Goal: Transaction & Acquisition: Purchase product/service

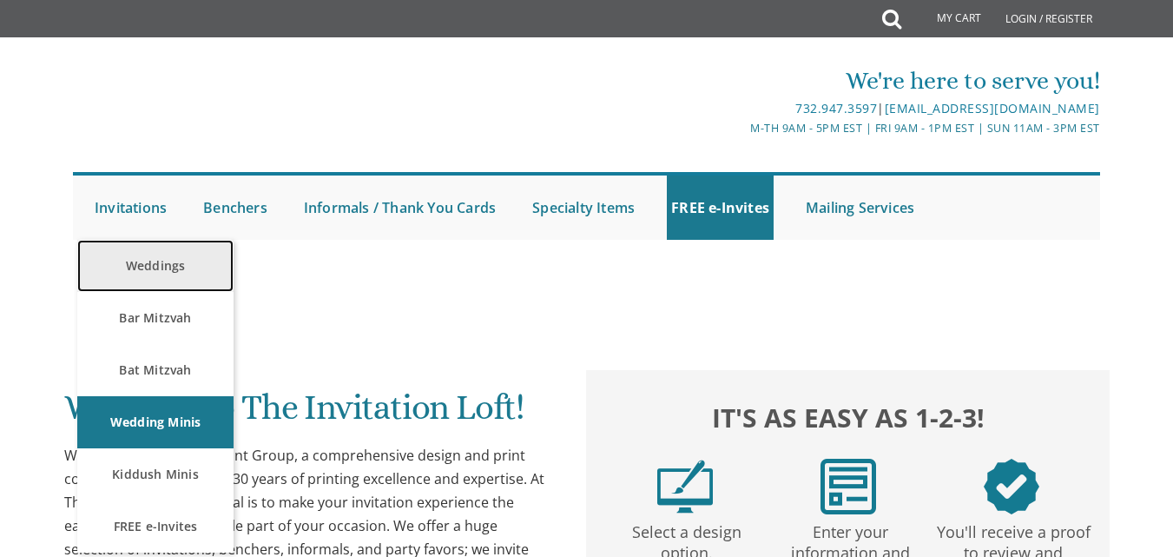
click at [159, 267] on link "Weddings" at bounding box center [155, 266] width 156 height 52
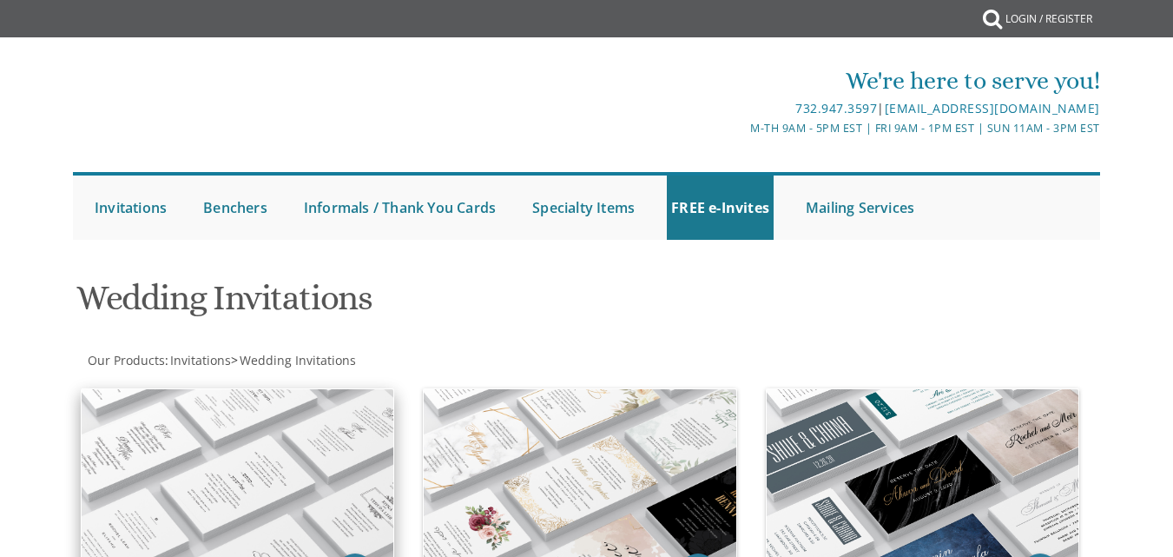
click at [177, 473] on img at bounding box center [238, 480] width 312 height 182
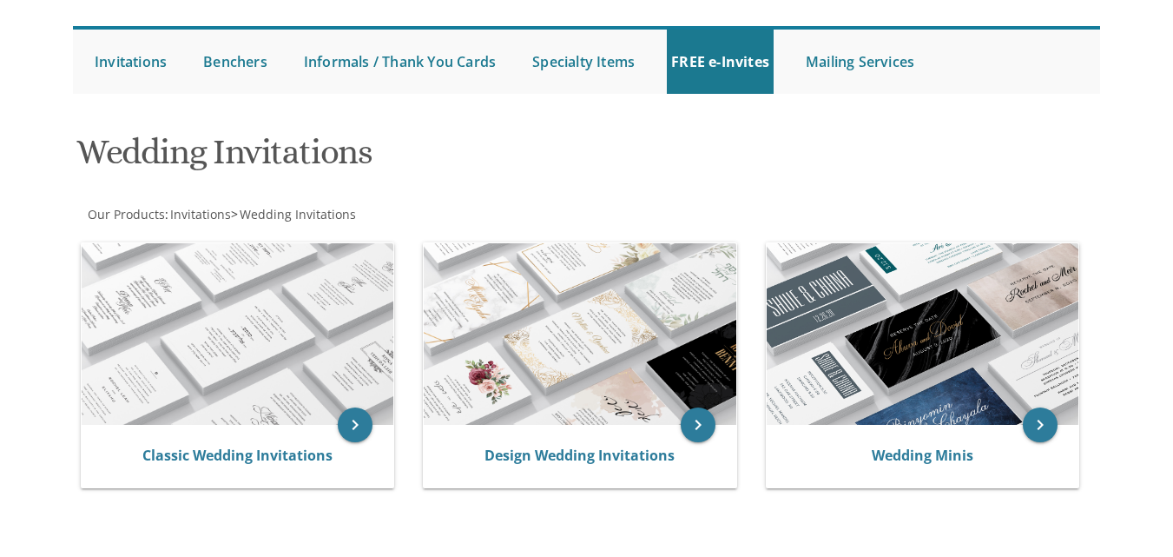
scroll to position [152, 0]
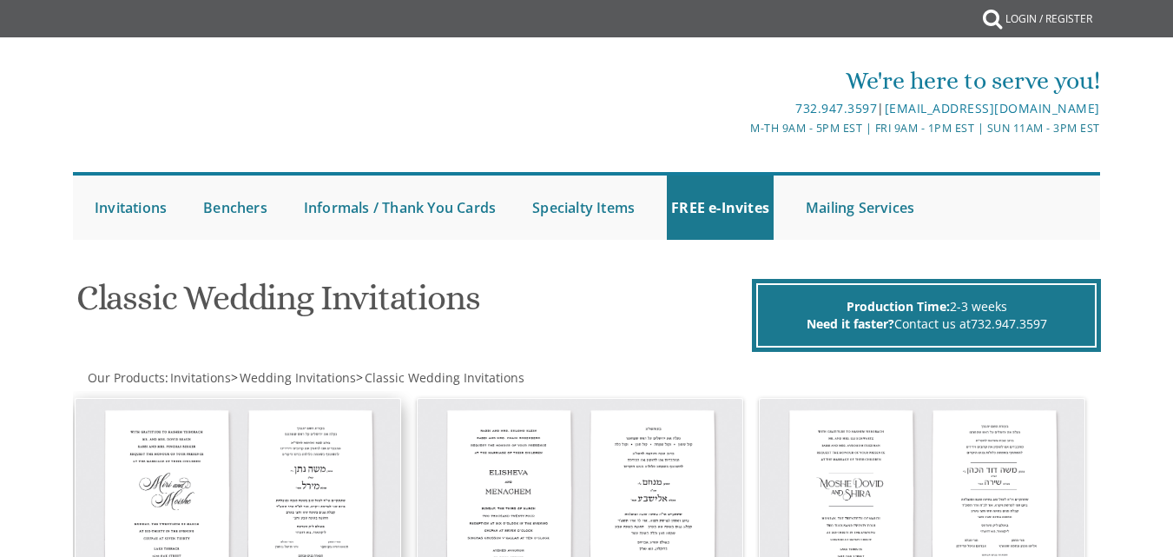
click at [338, 441] on img at bounding box center [238, 506] width 325 height 214
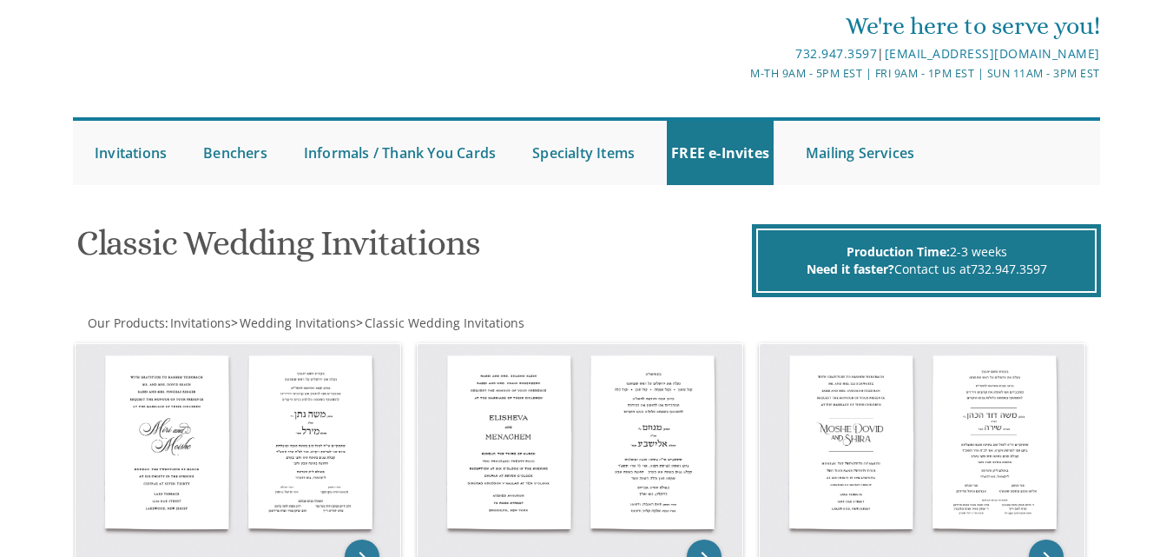
scroll to position [58, 0]
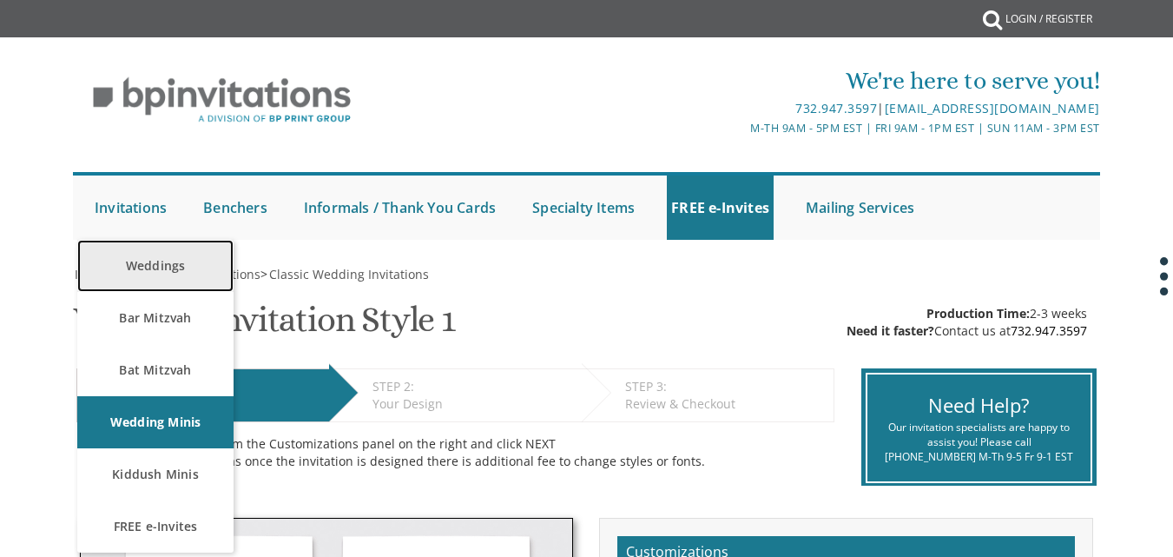
click at [142, 280] on link "Weddings" at bounding box center [155, 266] width 156 height 52
click at [163, 274] on link "Weddings" at bounding box center [155, 266] width 156 height 52
click at [143, 257] on link "Weddings" at bounding box center [155, 266] width 156 height 52
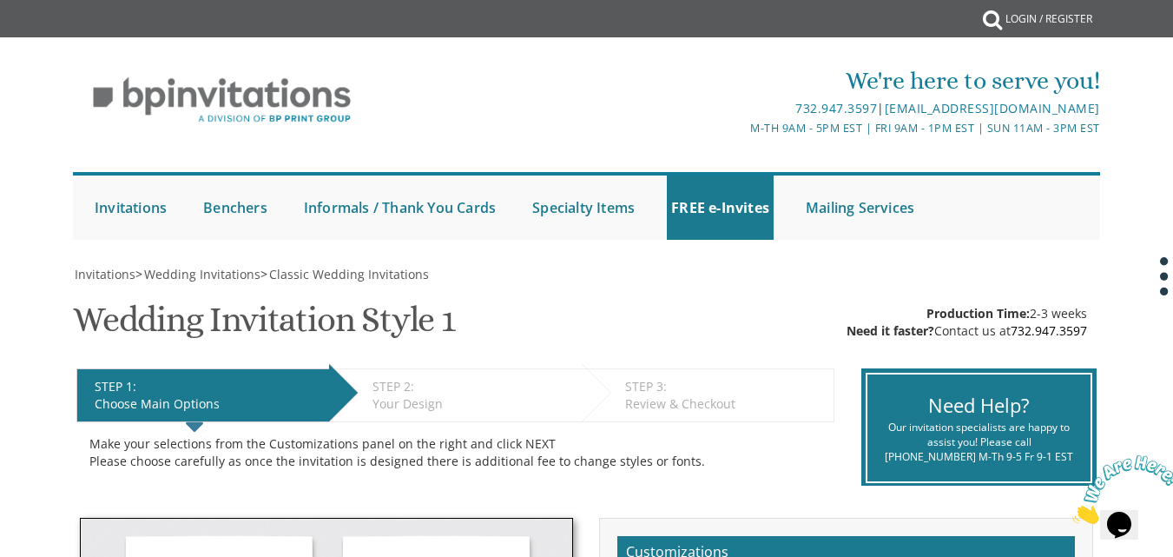
click at [681, 123] on div "M-Th 9am - 5pm EST | Fri 9am - 1pm EST | Sun 11am - 3pm EST" at bounding box center [758, 128] width 684 height 18
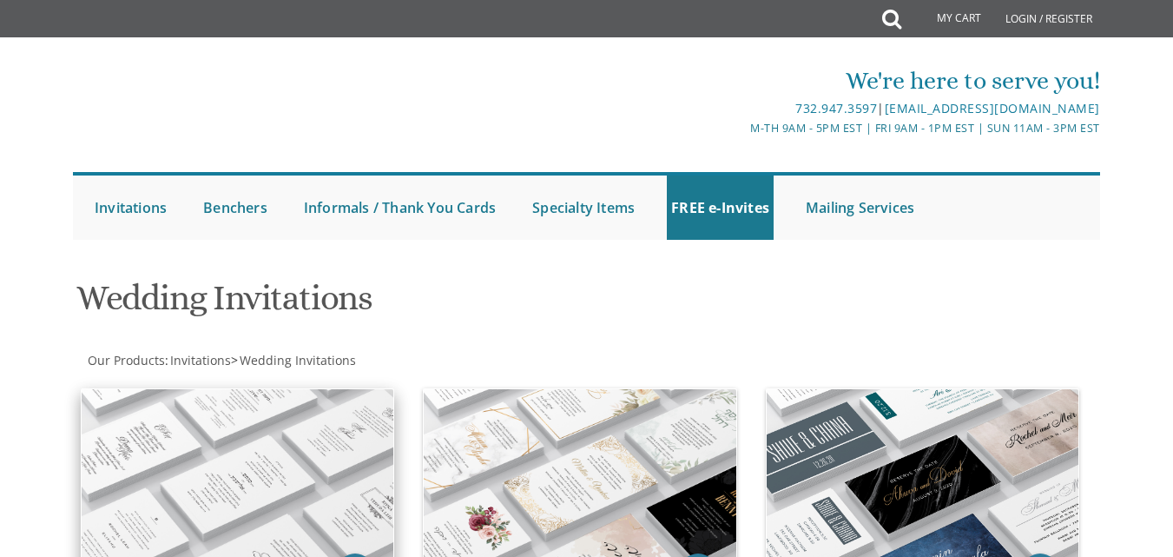
click at [270, 419] on img at bounding box center [238, 480] width 312 height 182
click at [269, 419] on img at bounding box center [238, 480] width 312 height 182
click at [268, 419] on img at bounding box center [238, 480] width 312 height 182
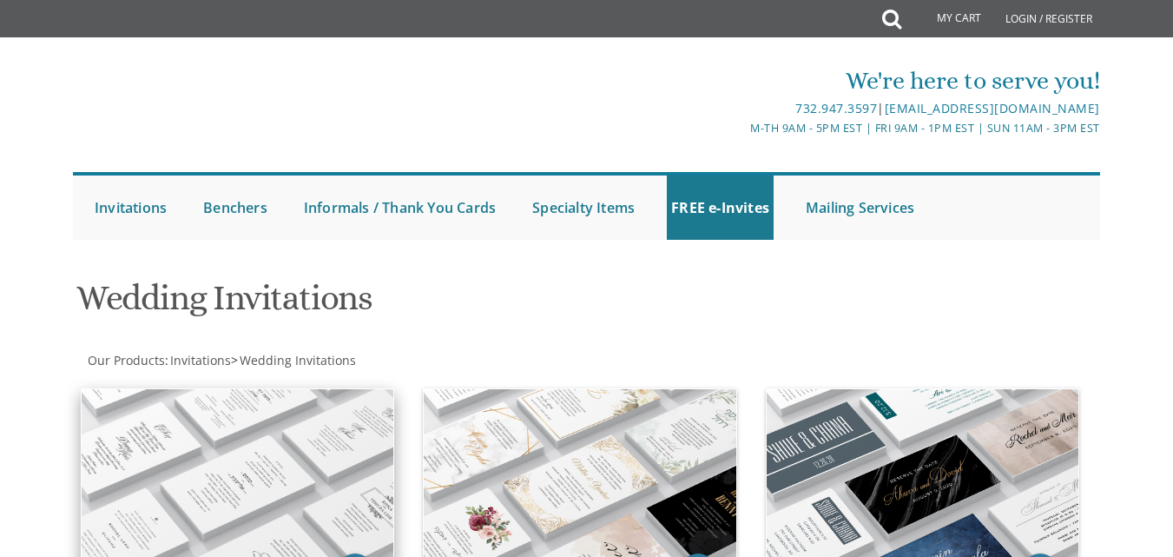
click at [268, 419] on img at bounding box center [238, 480] width 312 height 182
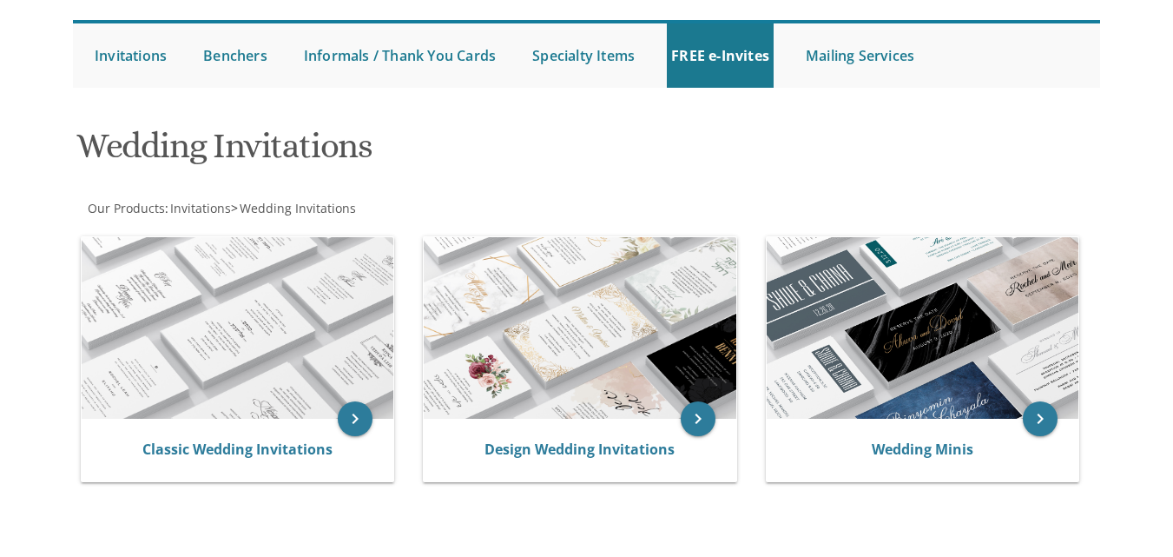
scroll to position [162, 0]
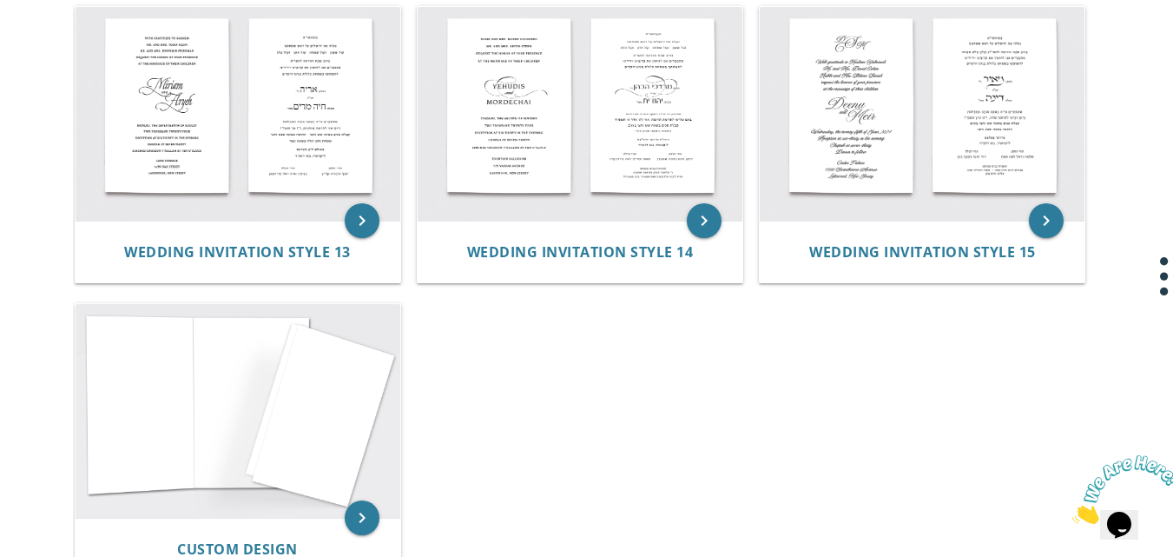
scroll to position [1634, 0]
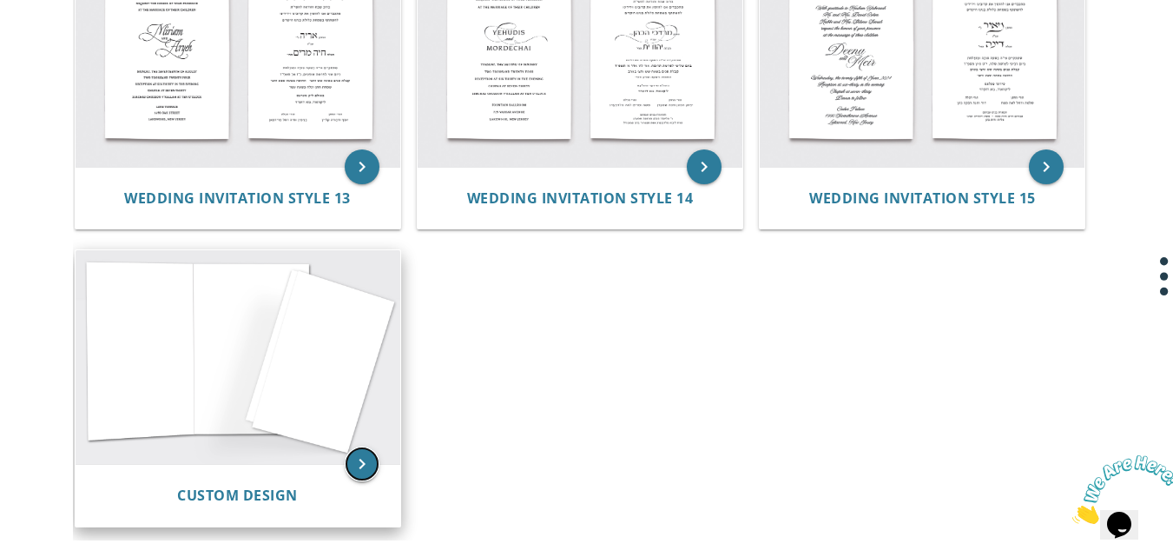
click at [360, 463] on icon "keyboard_arrow_right" at bounding box center [362, 463] width 35 height 35
